Goal: Transaction & Acquisition: Obtain resource

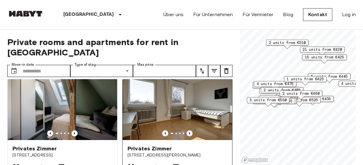
click at [187, 130] on icon "Previous image" at bounding box center [190, 133] width 6 height 6
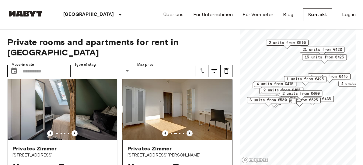
click at [187, 130] on icon "Previous image" at bounding box center [190, 133] width 6 height 6
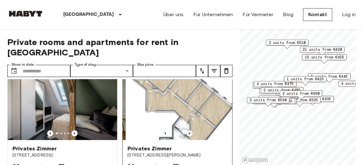
click at [187, 130] on icon "Previous image" at bounding box center [190, 133] width 6 height 6
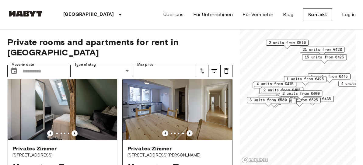
click at [188, 130] on icon "Previous image" at bounding box center [190, 133] width 6 height 6
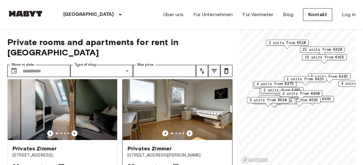
click at [188, 130] on icon "Previous image" at bounding box center [190, 133] width 6 height 6
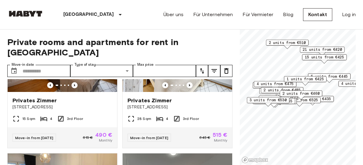
scroll to position [274, 0]
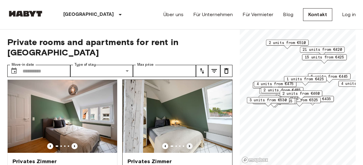
click at [187, 143] on icon "Previous image" at bounding box center [190, 146] width 6 height 6
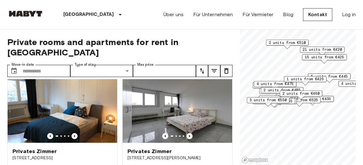
scroll to position [426, 0]
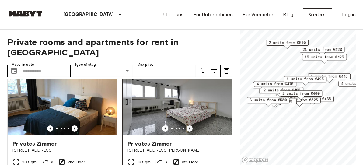
click at [187, 125] on icon "Previous image" at bounding box center [190, 128] width 6 height 6
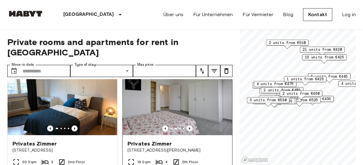
click at [187, 125] on icon "Previous image" at bounding box center [190, 128] width 6 height 6
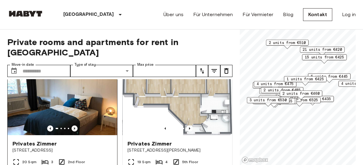
click at [74, 125] on icon "Previous image" at bounding box center [75, 128] width 6 height 6
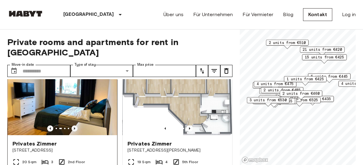
click at [74, 125] on icon "Previous image" at bounding box center [75, 128] width 6 height 6
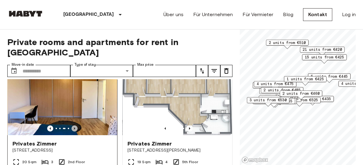
click at [74, 125] on icon "Previous image" at bounding box center [75, 128] width 6 height 6
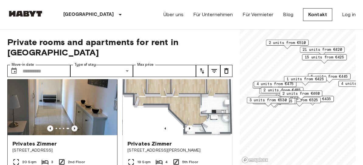
click at [74, 125] on icon "Previous image" at bounding box center [75, 128] width 6 height 6
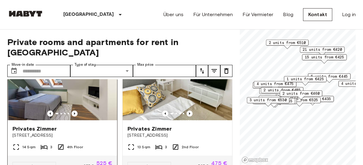
scroll to position [853, 0]
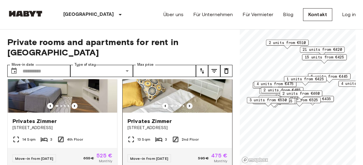
click at [187, 109] on icon "Previous image" at bounding box center [190, 106] width 6 height 6
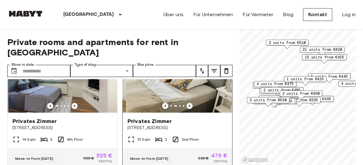
click at [189, 107] on icon "Previous image" at bounding box center [189, 106] width 1 height 2
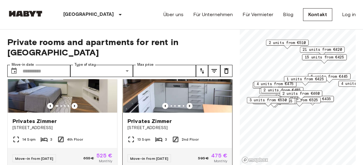
click at [189, 107] on icon "Previous image" at bounding box center [189, 106] width 1 height 2
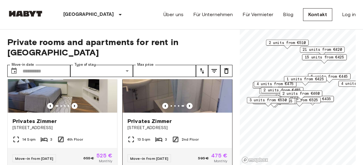
click at [175, 109] on div at bounding box center [178, 106] width 110 height 6
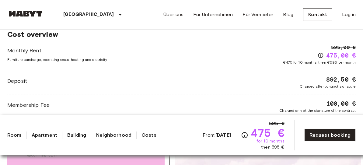
scroll to position [548, 0]
